Goal: Information Seeking & Learning: Learn about a topic

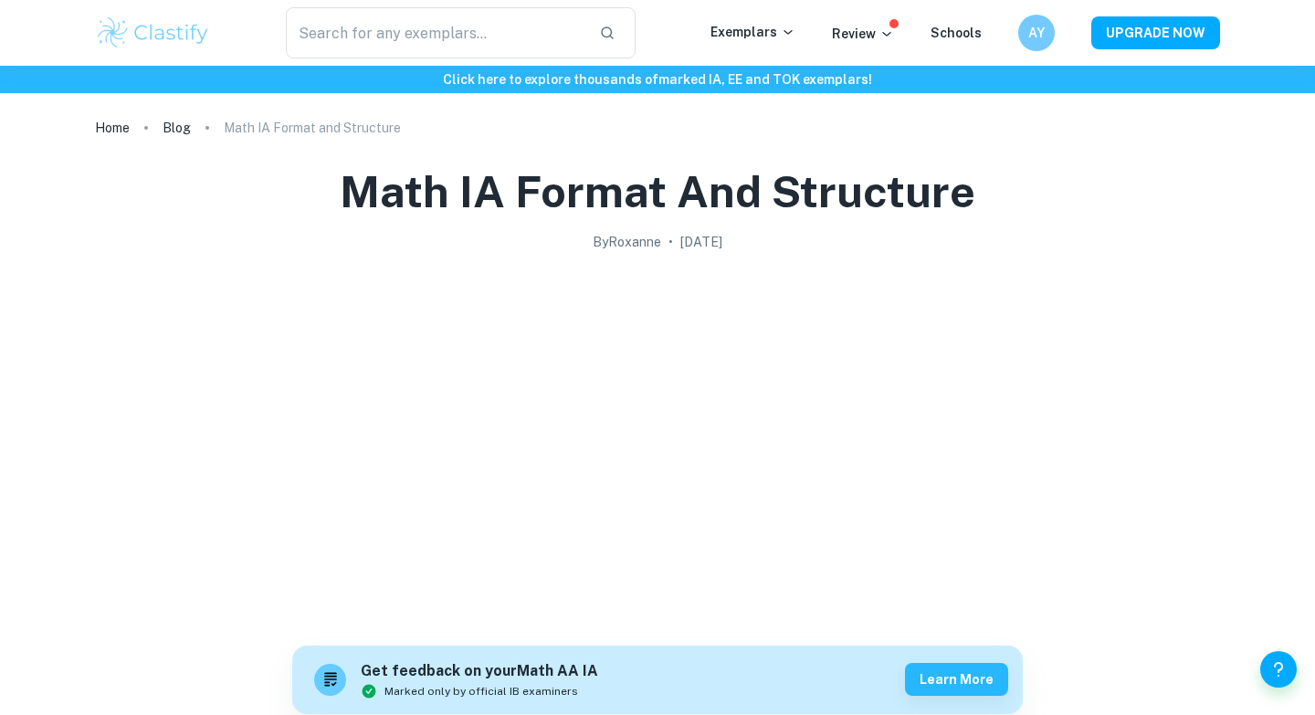
scroll to position [2509, 0]
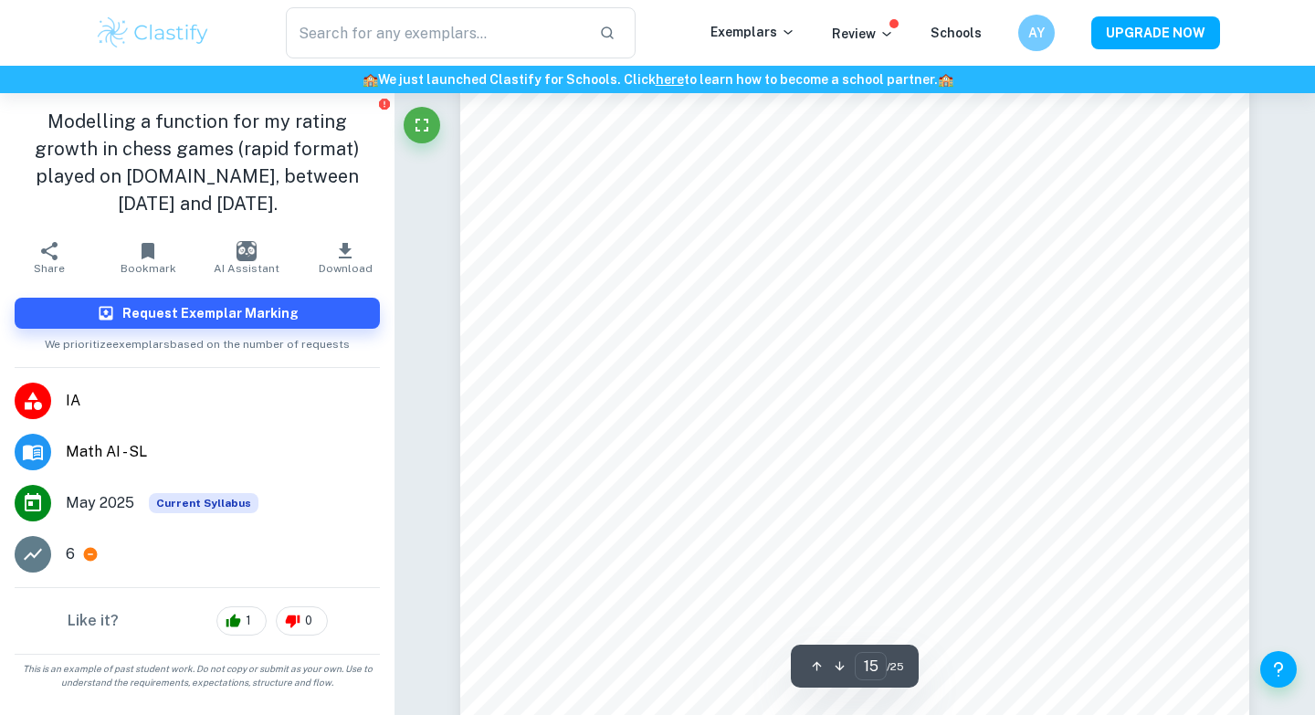
scroll to position [16249, 0]
type input "1"
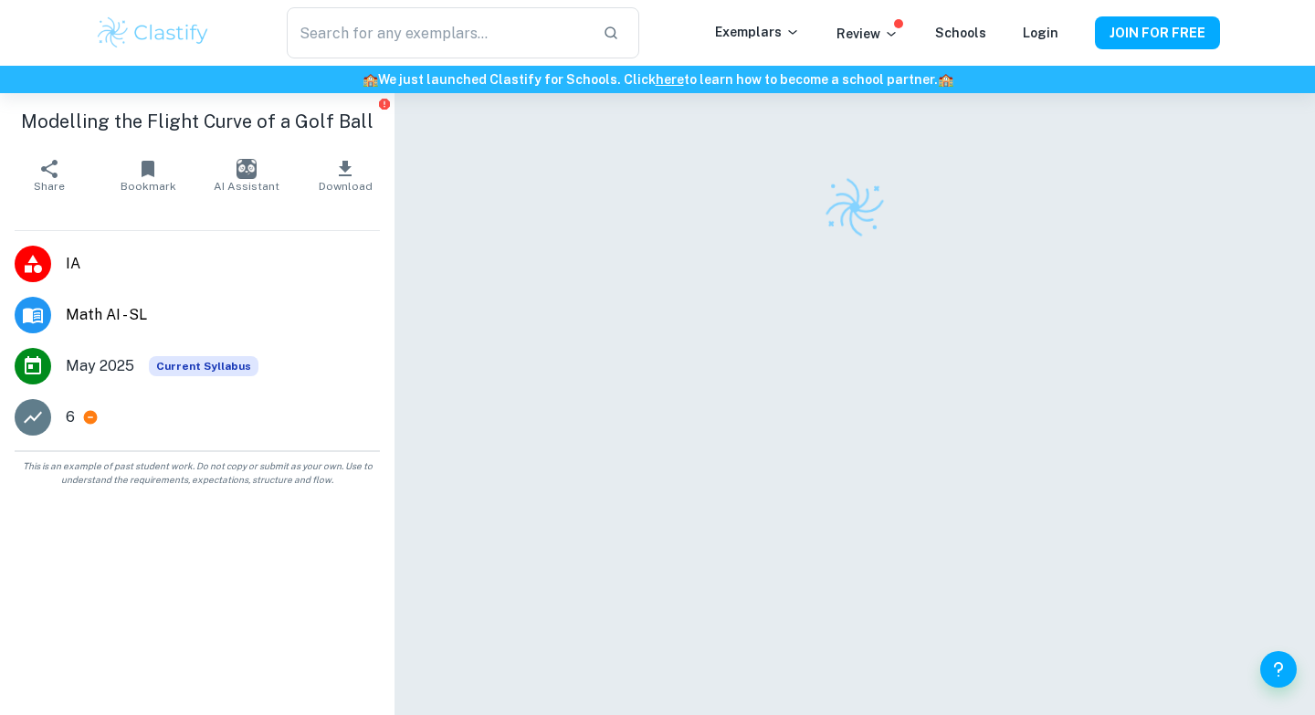
scroll to position [93, 0]
